Goal: Task Accomplishment & Management: Manage account settings

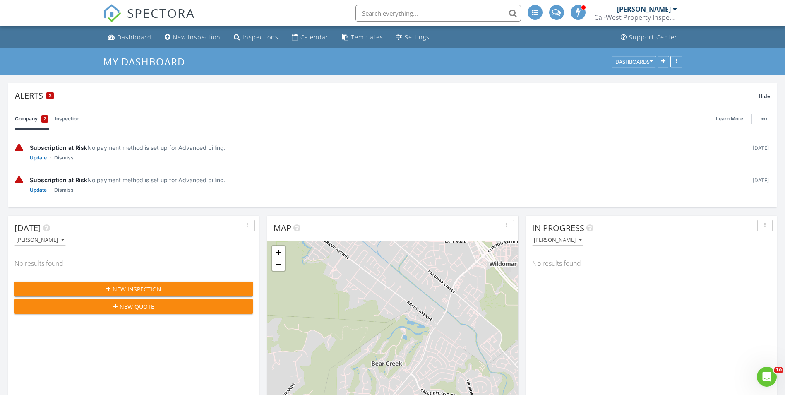
scroll to position [766, 798]
click at [132, 36] on div "Dashboard" at bounding box center [134, 37] width 34 height 8
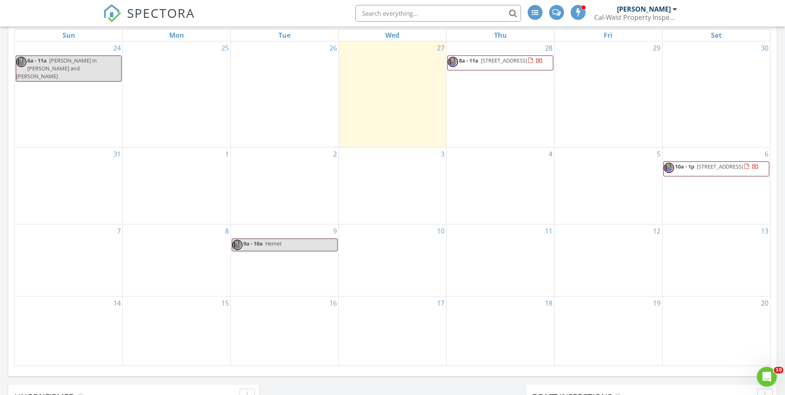
scroll to position [520, 0]
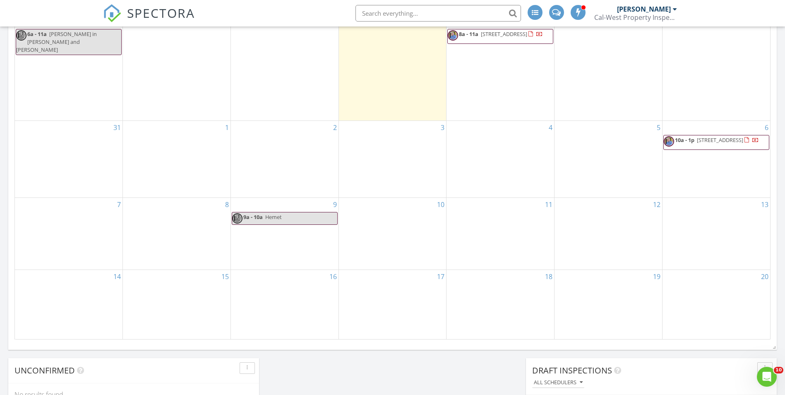
click at [175, 234] on div "8" at bounding box center [177, 234] width 108 height 72
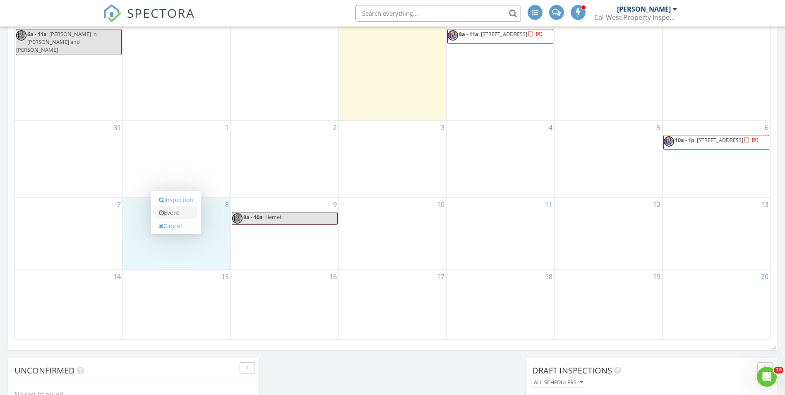
click at [176, 208] on link "Event" at bounding box center [176, 212] width 43 height 13
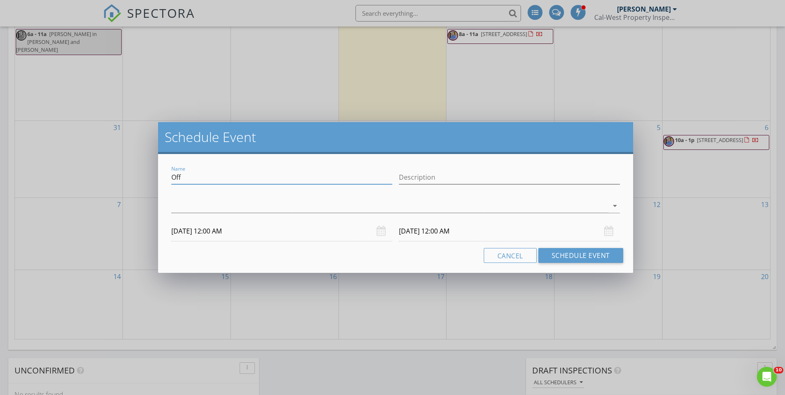
drag, startPoint x: 190, startPoint y: 176, endPoint x: 164, endPoint y: 175, distance: 26.9
click at [164, 175] on div "Name Off Description arrow_drop_down 09/08/2025 12:00 AM 09/09/2025 12:00 AM Ca…" at bounding box center [395, 213] width 475 height 119
type input "Take Theresa to Theresa's"
click at [416, 179] on input "Description" at bounding box center [509, 178] width 221 height 14
type input "4 p.m."
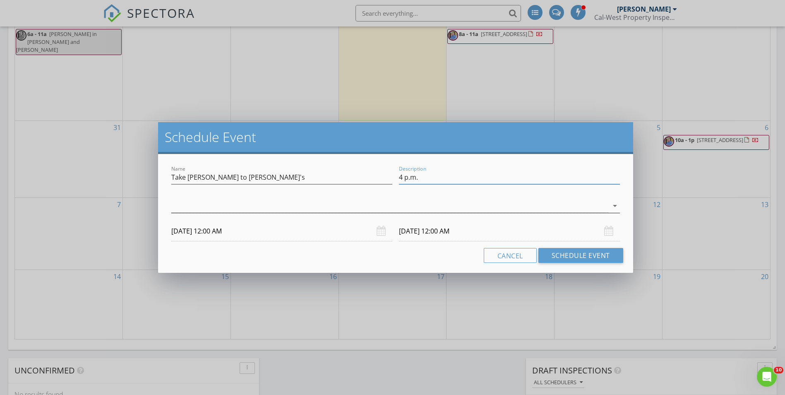
click at [177, 206] on div at bounding box center [389, 206] width 437 height 14
click at [182, 208] on div at bounding box center [183, 211] width 14 height 14
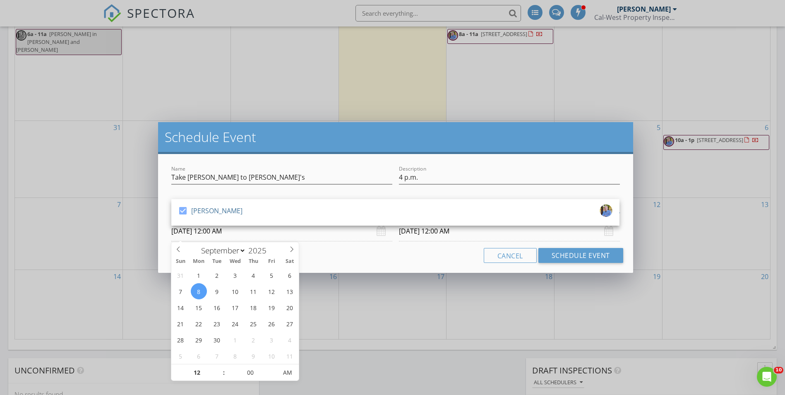
click at [229, 231] on input "09/08/2025 12:00 AM" at bounding box center [281, 231] width 221 height 20
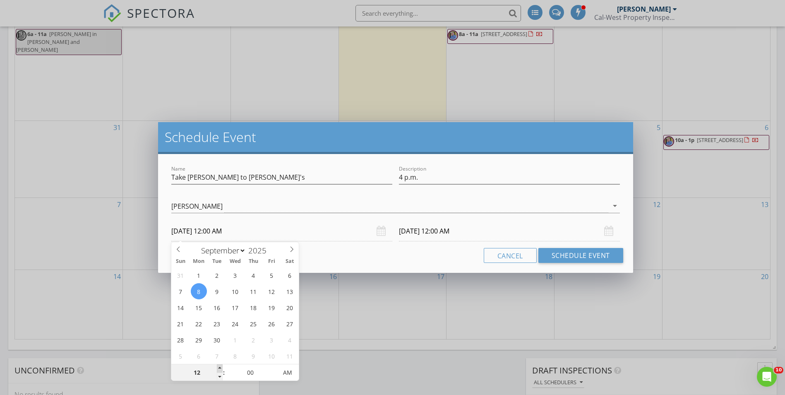
type input "01"
type input "09/08/2025 1:00 AM"
click at [219, 368] on span at bounding box center [220, 368] width 6 height 8
type input "02"
type input "09/08/2025 2:00 AM"
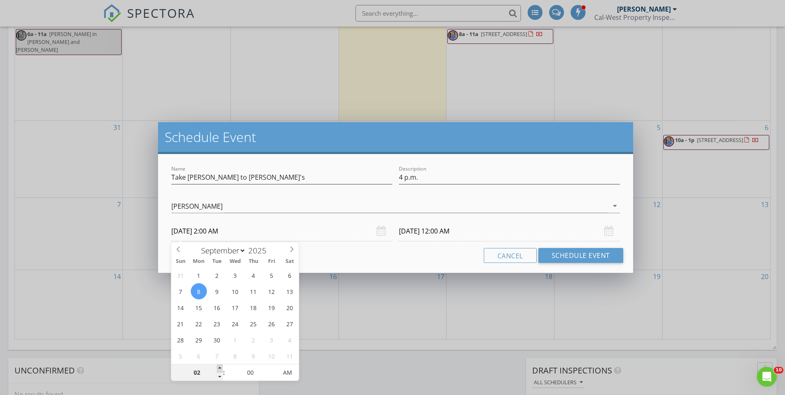
click at [219, 368] on span at bounding box center [220, 368] width 6 height 8
type input "03"
type input "09/08/2025 3:00 AM"
click at [219, 368] on span at bounding box center [220, 368] width 6 height 8
type input "09/09/2025 3:00 AM"
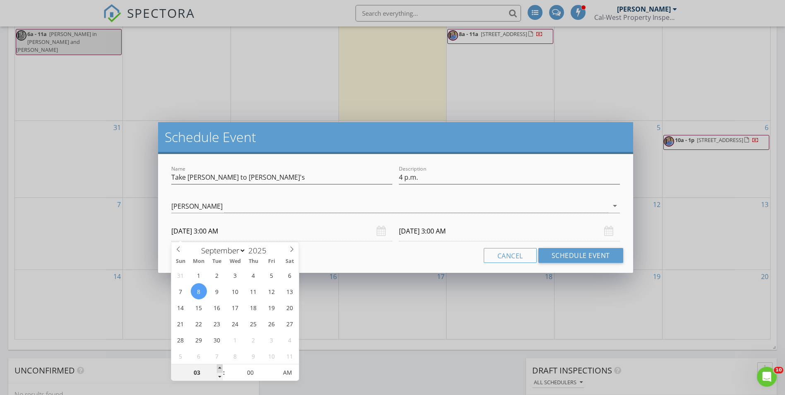
type input "04"
type input "09/08/2025 4:00 AM"
click at [219, 368] on span at bounding box center [220, 368] width 6 height 8
type input "04"
type input "09/09/2025 4:00 AM"
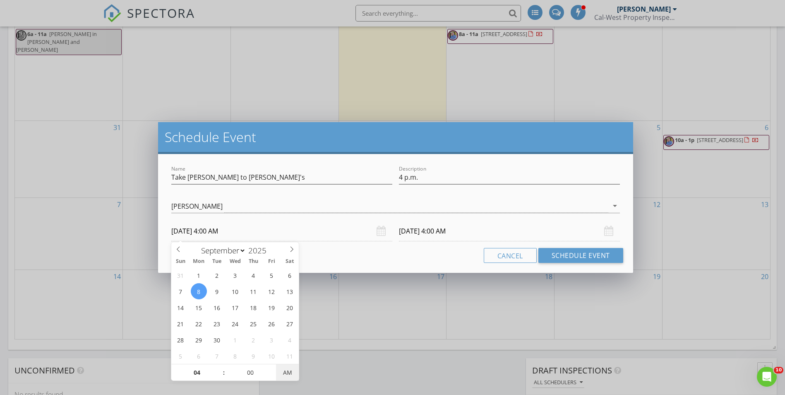
type input "09/08/2025 4:00 PM"
click at [293, 368] on span "PM" at bounding box center [287, 372] width 23 height 17
click at [422, 229] on input "09/09/2025 4:00 PM" at bounding box center [509, 231] width 221 height 20
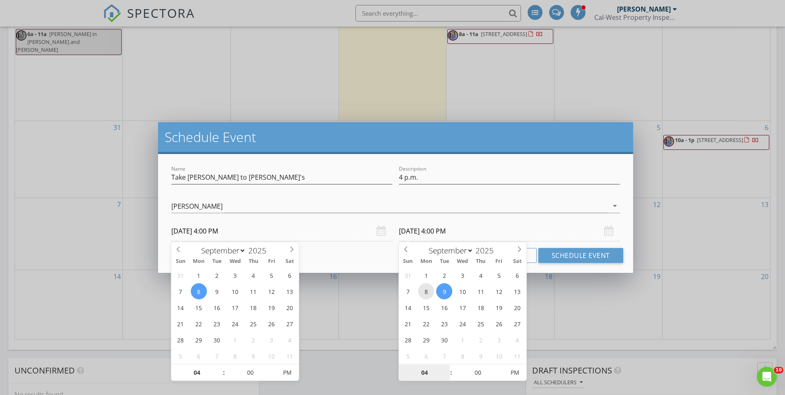
type input "09/08/2025 4:00 PM"
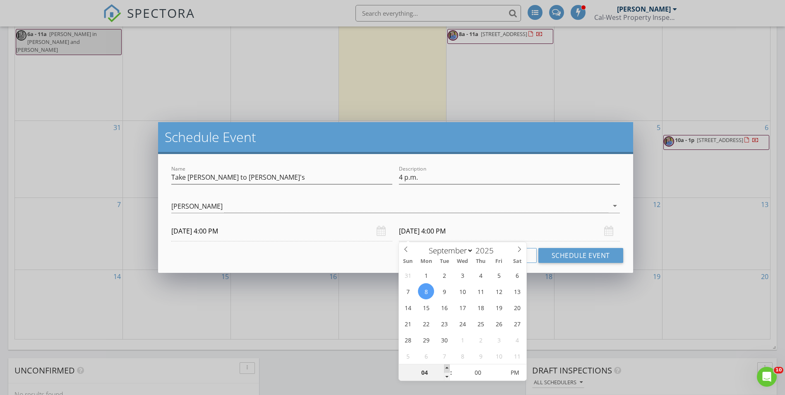
type input "05"
type input "09/08/2025 5:00 PM"
click at [448, 367] on span at bounding box center [447, 368] width 6 height 8
type input "06"
type input "09/08/2025 6:00 PM"
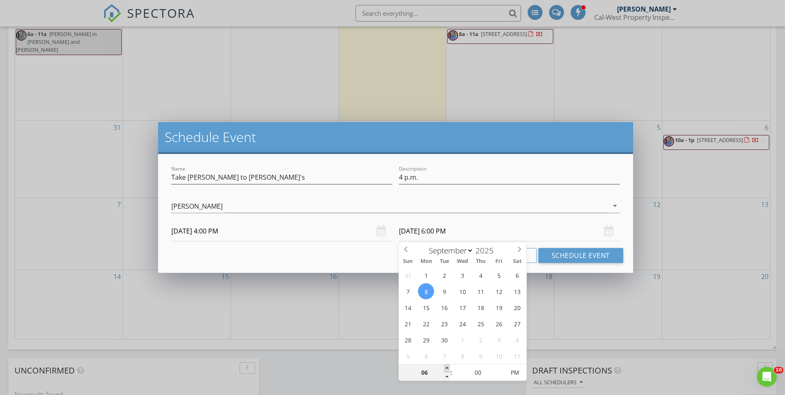
click at [448, 367] on span at bounding box center [447, 368] width 6 height 8
type input "07"
type input "09/08/2025 7:00 PM"
click at [448, 366] on span at bounding box center [447, 368] width 6 height 8
type input "08"
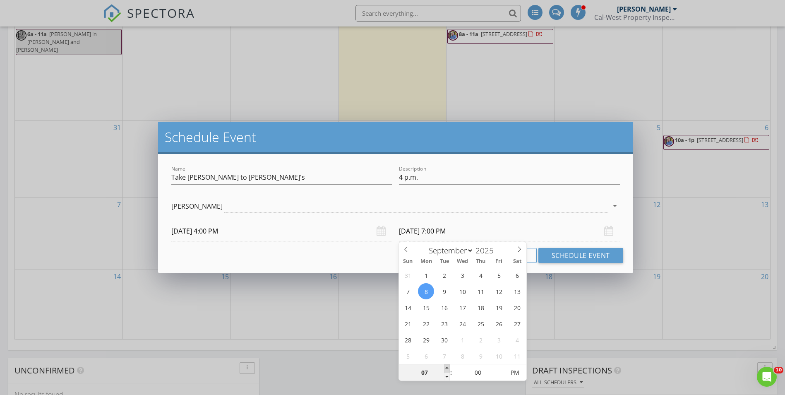
type input "09/08/2025 8:00 PM"
click at [448, 366] on span at bounding box center [447, 368] width 6 height 8
type input "09"
type input "09/08/2025 9:00 PM"
click at [448, 366] on span at bounding box center [447, 368] width 6 height 8
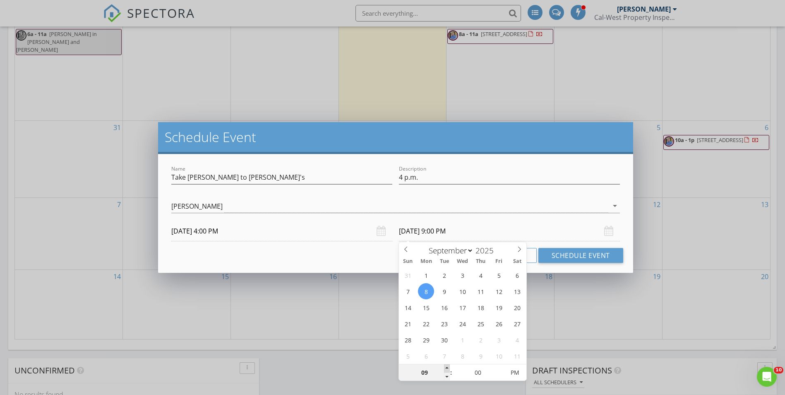
type input "10"
type input "09/08/2025 10:00 PM"
click at [447, 366] on span at bounding box center [447, 368] width 6 height 8
click at [597, 254] on button "Schedule Event" at bounding box center [581, 255] width 85 height 15
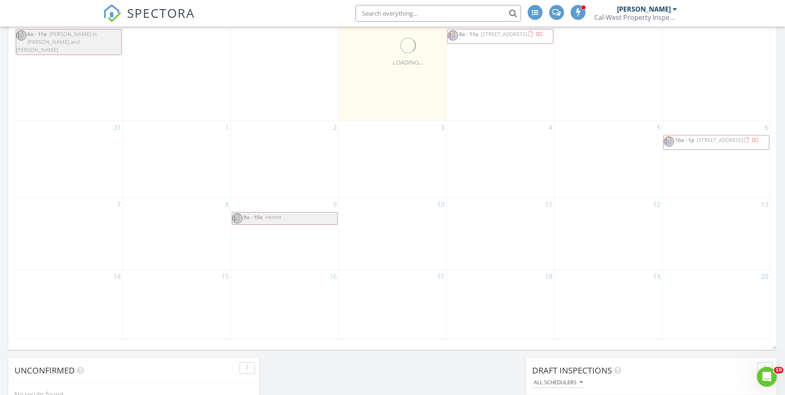
click at [552, 254] on div "11" at bounding box center [501, 234] width 108 height 72
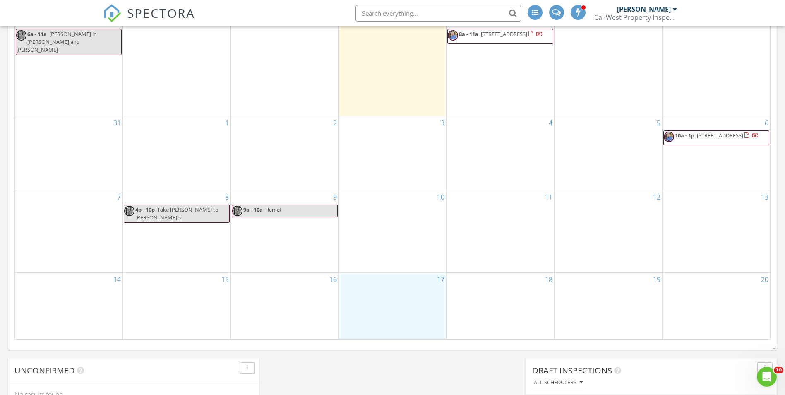
click at [411, 273] on div "17" at bounding box center [393, 306] width 108 height 66
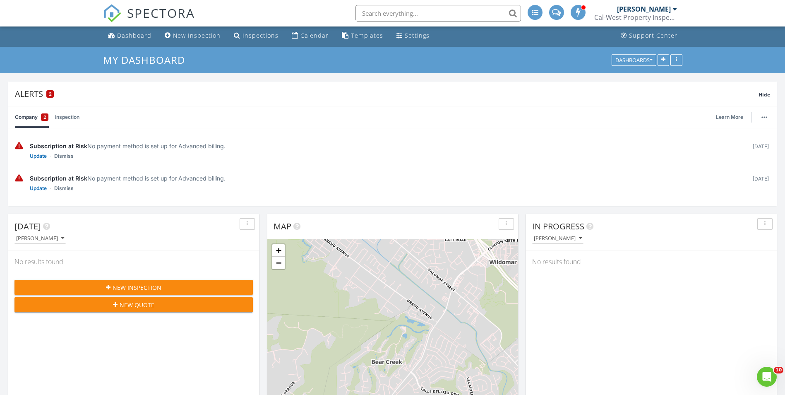
scroll to position [0, 0]
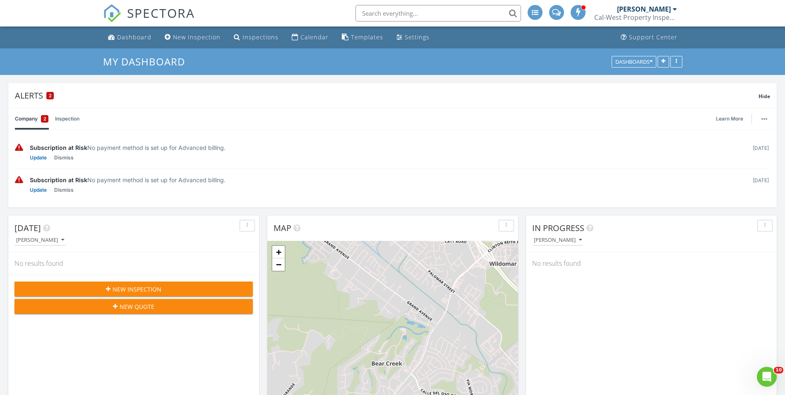
click at [45, 118] on span "2" at bounding box center [44, 119] width 3 height 8
click at [134, 34] on div "Dashboard" at bounding box center [134, 37] width 34 height 8
